Goal: Entertainment & Leisure: Consume media (video, audio)

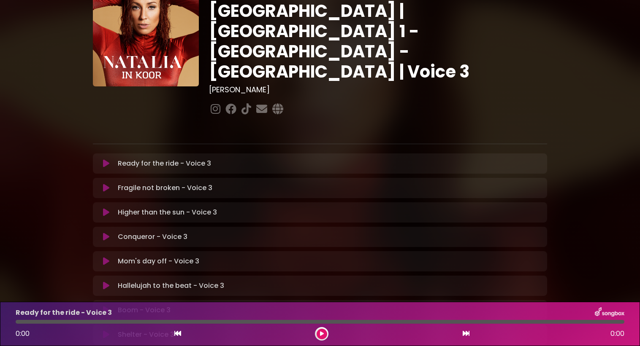
scroll to position [50, 0]
click at [322, 335] on icon at bounding box center [322, 334] width 4 height 5
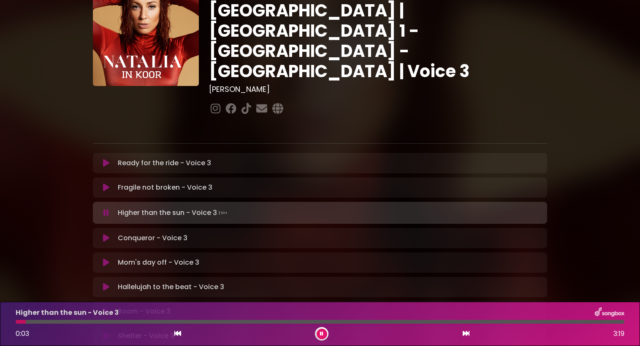
click at [321, 336] on icon at bounding box center [321, 334] width 3 height 5
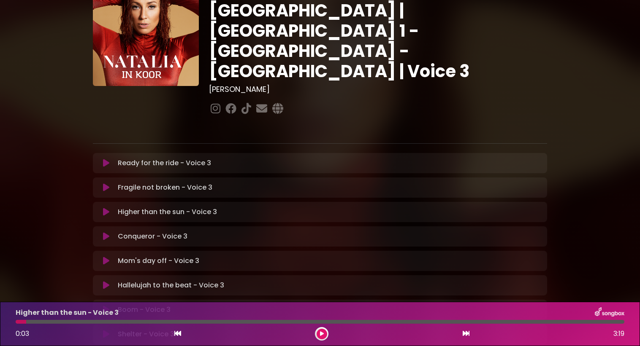
click at [321, 336] on icon at bounding box center [322, 334] width 4 height 5
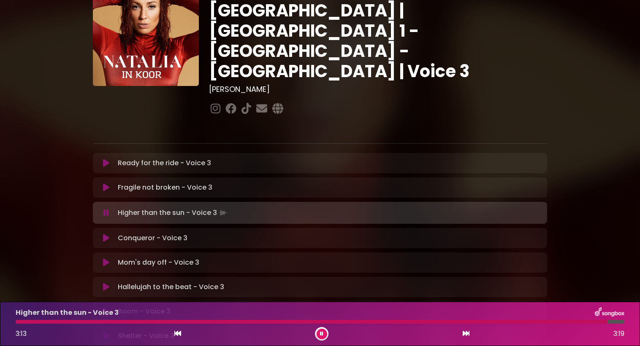
click at [178, 336] on icon at bounding box center [177, 333] width 7 height 7
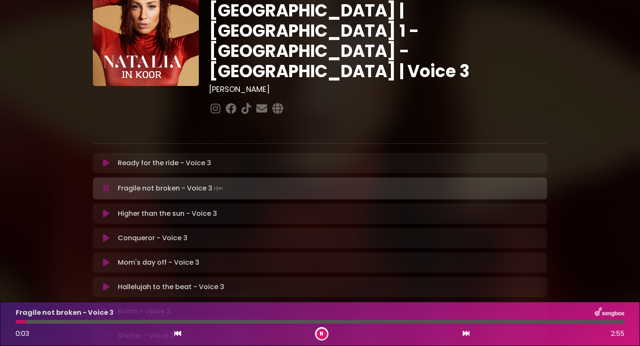
click at [316, 331] on div at bounding box center [322, 334] width 14 height 14
click at [322, 335] on icon at bounding box center [321, 334] width 3 height 5
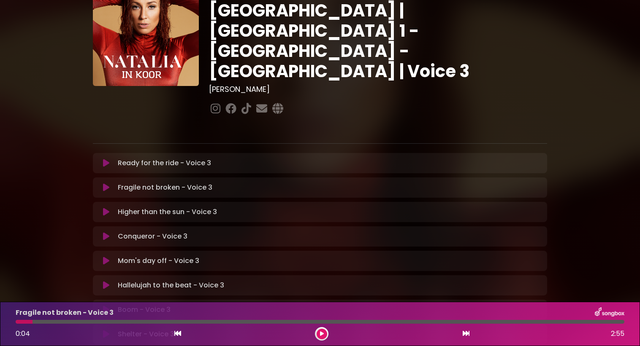
click at [143, 207] on p "Higher than the sun - Voice 3 Loading Track..." at bounding box center [167, 212] width 99 height 10
click at [106, 208] on icon at bounding box center [106, 212] width 6 height 8
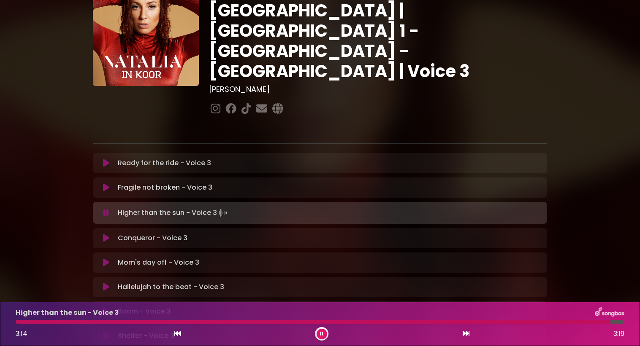
click at [320, 336] on icon at bounding box center [321, 334] width 3 height 5
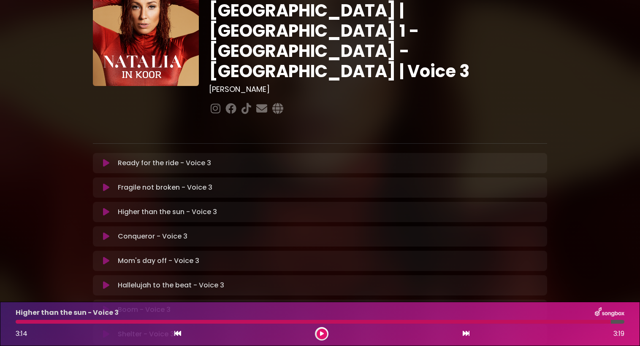
click at [138, 232] on p "Conqueror - Voice 3 Loading Track..." at bounding box center [153, 237] width 70 height 10
click at [104, 233] on icon at bounding box center [106, 237] width 6 height 8
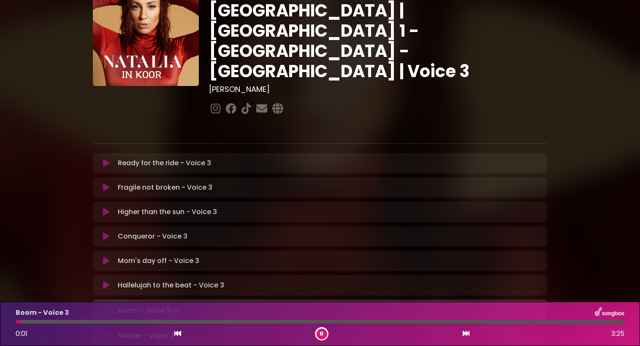
click at [320, 335] on icon at bounding box center [321, 334] width 3 height 5
click at [320, 335] on icon at bounding box center [322, 334] width 4 height 5
click at [321, 341] on div at bounding box center [322, 334] width 14 height 14
click at [320, 338] on button at bounding box center [321, 334] width 11 height 11
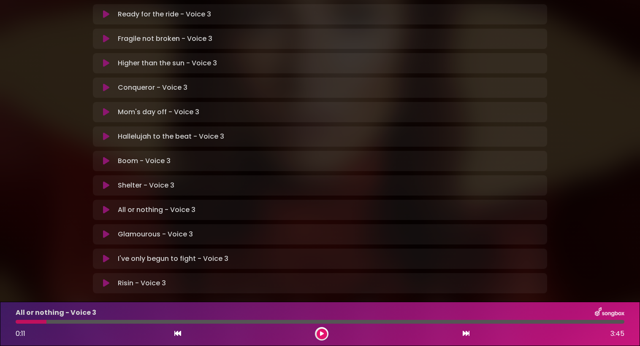
scroll to position [199, 0]
